Goal: Information Seeking & Learning: Learn about a topic

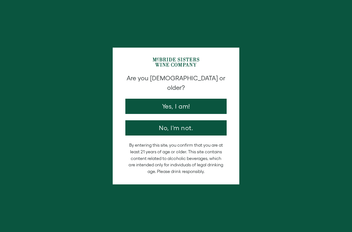
click at [203, 100] on button "Yes, I am!" at bounding box center [176, 106] width 101 height 15
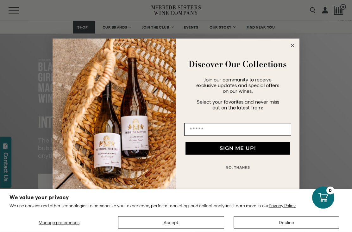
scroll to position [47, 0]
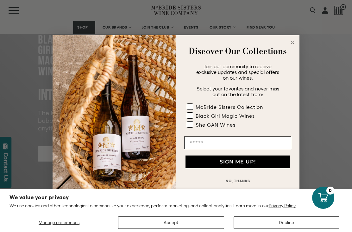
click at [293, 46] on circle "Close dialog" at bounding box center [292, 42] width 7 height 7
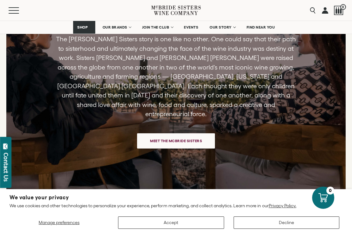
scroll to position [1423, 0]
click at [196, 135] on span "Meet the McBride Sisters" at bounding box center [176, 141] width 74 height 12
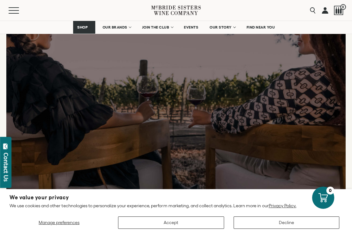
scroll to position [1443, 0]
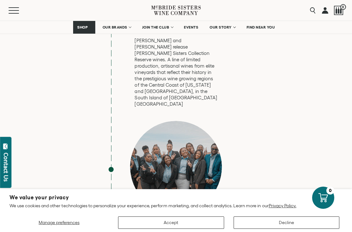
scroll to position [2334, 0]
click at [186, 229] on button "Accept" at bounding box center [171, 222] width 106 height 12
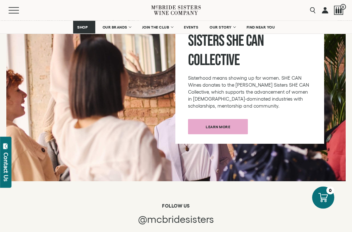
scroll to position [3246, 0]
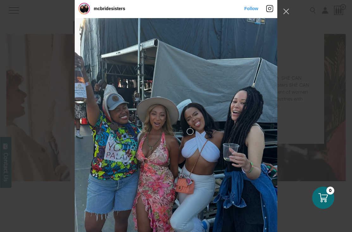
scroll to position [1178, 0]
click at [287, 16] on button "Close Instagram Feed Popup" at bounding box center [286, 11] width 10 height 10
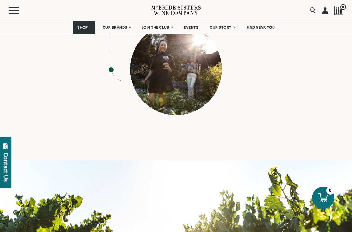
scroll to position [2809, 0]
